Goal: Go to known website: Go to known website

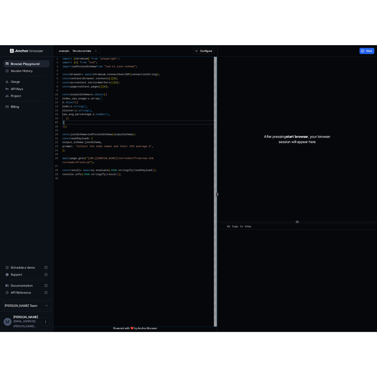
scroll to position [31, 0]
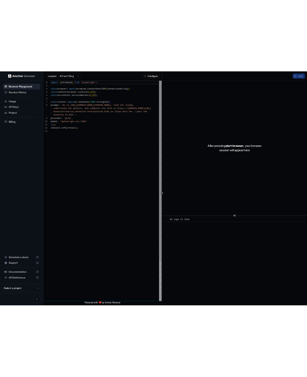
scroll to position [37, 0]
